Goal: Find contact information: Find contact information

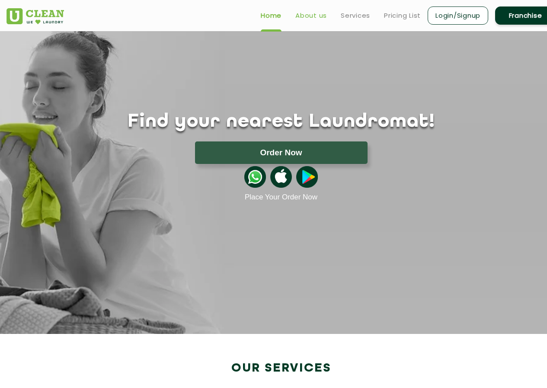
click at [306, 20] on link "About us" at bounding box center [311, 15] width 32 height 10
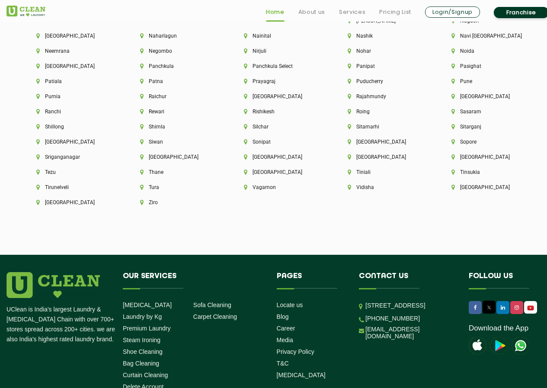
scroll to position [2327, 0]
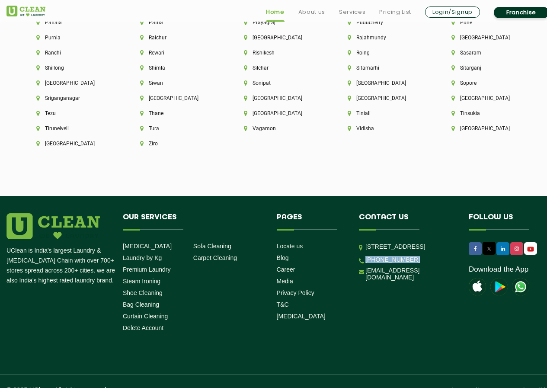
drag, startPoint x: 413, startPoint y: 272, endPoint x: 362, endPoint y: 275, distance: 50.7
click at [362, 263] on li "[PHONE_NUMBER]" at bounding box center [407, 259] width 97 height 8
copy link "[PHONE_NUMBER]"
click at [407, 298] on div "UClean is India's largest Laundry & [MEDICAL_DATA] Chain with over 700+ stores …" at bounding box center [281, 274] width 562 height 122
drag, startPoint x: 413, startPoint y: 271, endPoint x: 395, endPoint y: 273, distance: 17.8
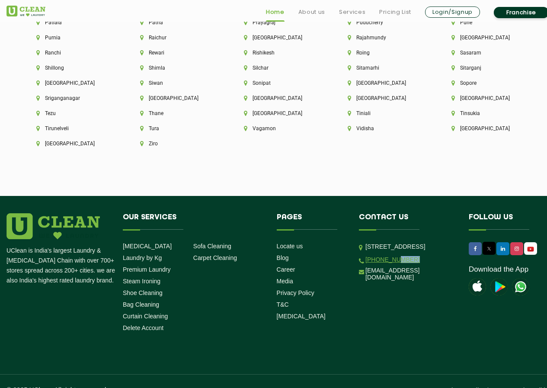
click at [395, 263] on li "[PHONE_NUMBER]" at bounding box center [407, 259] width 97 height 8
drag, startPoint x: 416, startPoint y: 332, endPoint x: 460, endPoint y: 313, distance: 47.6
click at [416, 332] on div "UClean is India's largest Laundry & [MEDICAL_DATA] Chain with over 700+ stores …" at bounding box center [281, 303] width 562 height 181
click at [412, 330] on div "UClean is India's largest Laundry & [MEDICAL_DATA] Chain with over 700+ stores …" at bounding box center [281, 303] width 562 height 181
drag, startPoint x: 413, startPoint y: 270, endPoint x: 365, endPoint y: 271, distance: 48.0
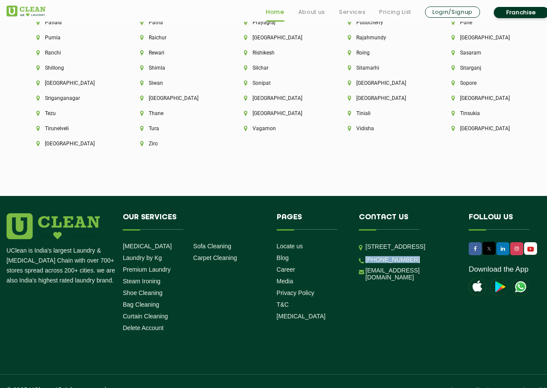
click at [365, 263] on li "[PHONE_NUMBER]" at bounding box center [407, 259] width 97 height 8
copy link "[PHONE_NUMBER]"
click at [336, 321] on div "UClean is India's largest Laundry & [MEDICAL_DATA] Chain with over 700+ stores …" at bounding box center [281, 303] width 562 height 181
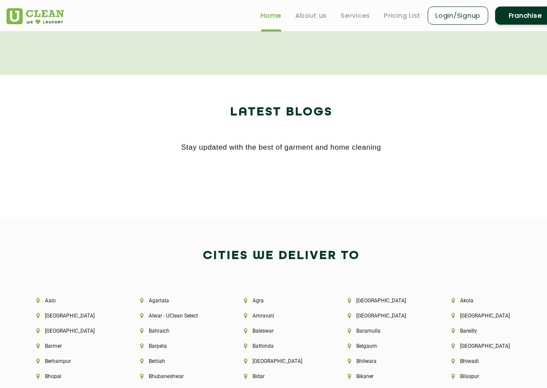
scroll to position [1592, 0]
